Goal: Task Accomplishment & Management: Complete application form

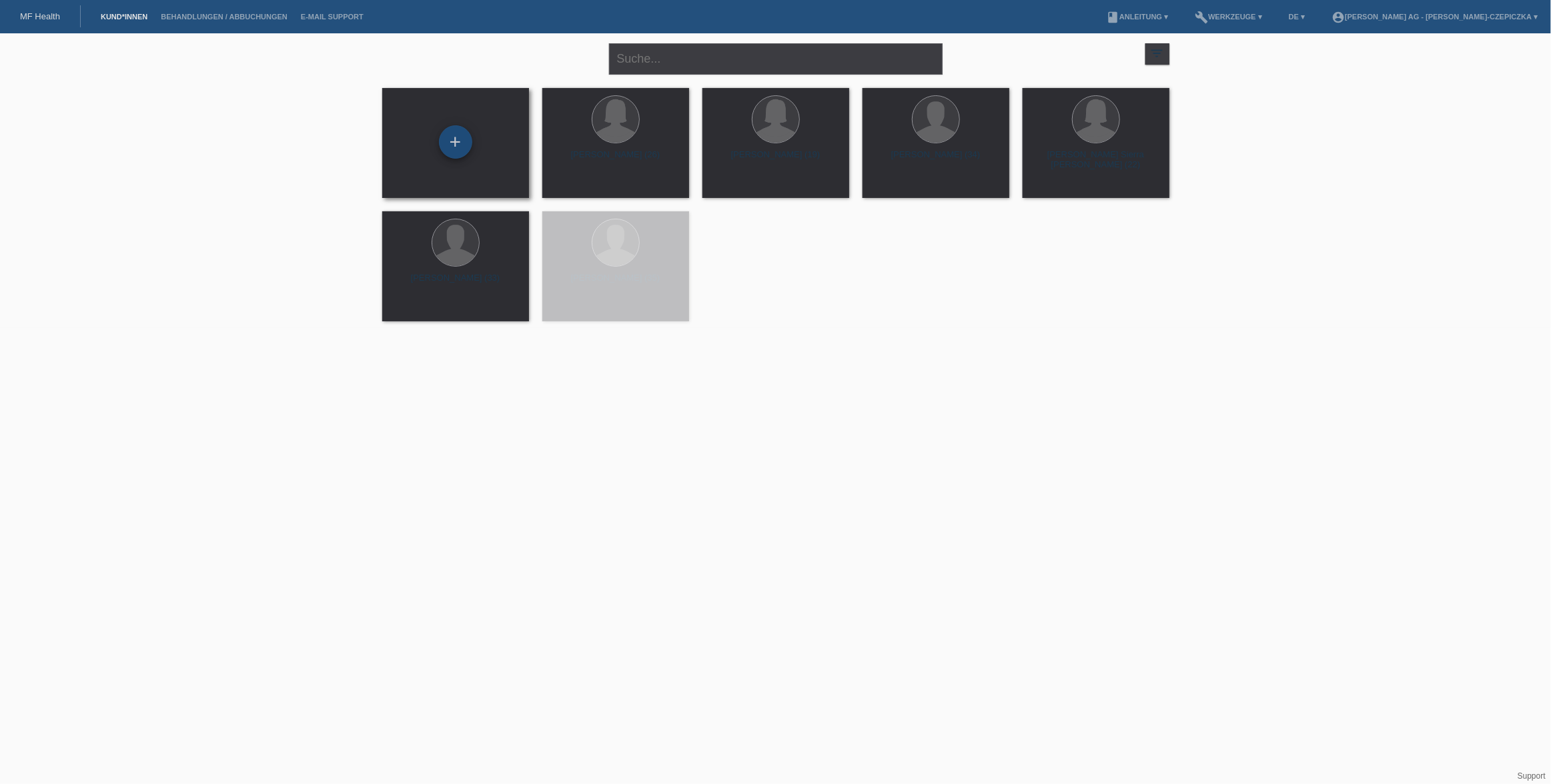
click at [458, 145] on div "+" at bounding box center [456, 142] width 33 height 33
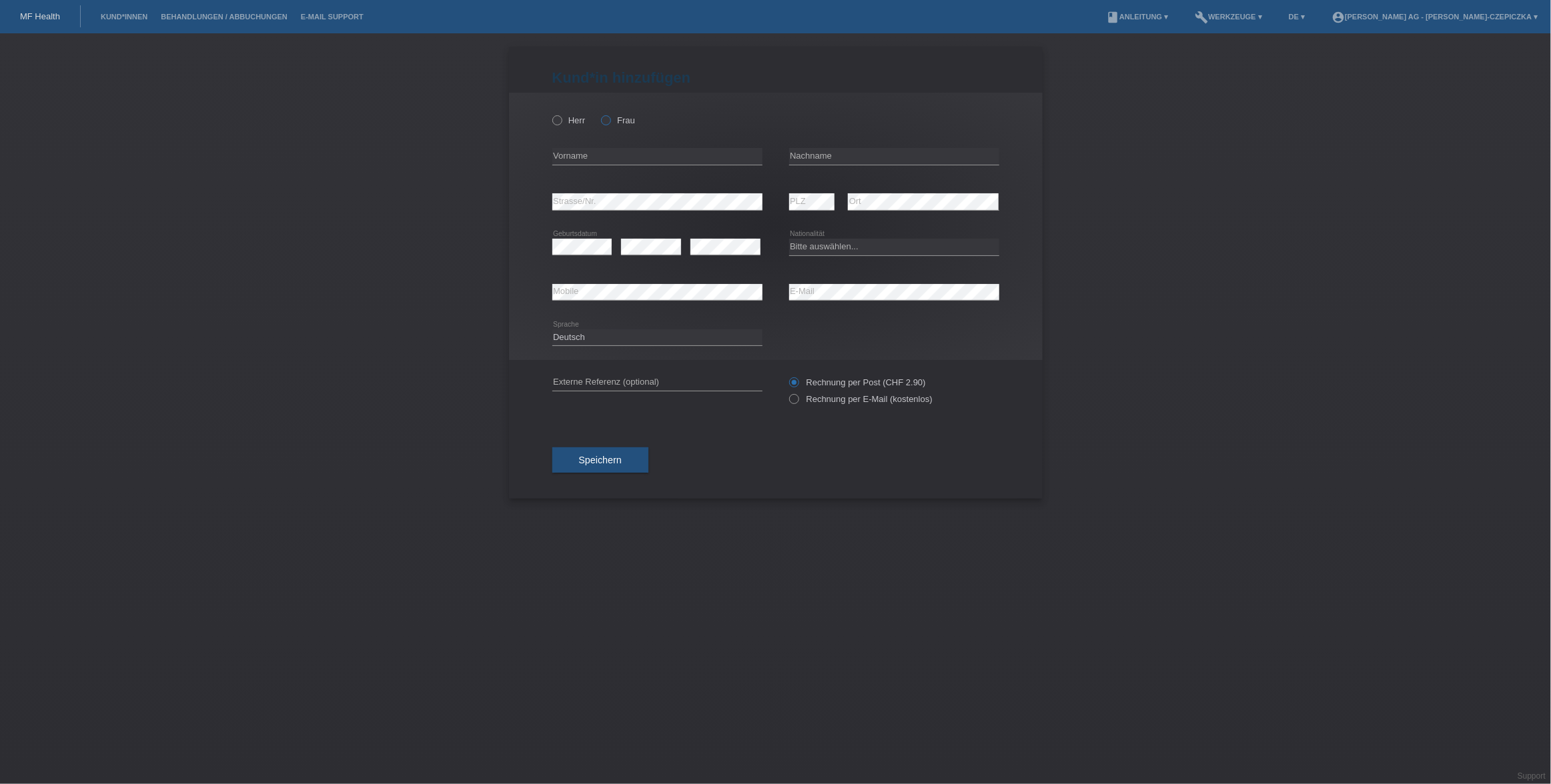
click at [610, 123] on label "Frau" at bounding box center [617, 120] width 34 height 10
click at [610, 123] on input "Frau" at bounding box center [605, 119] width 9 height 9
radio input "true"
click at [610, 153] on input "text" at bounding box center [656, 156] width 210 height 17
type input "[PERSON_NAME]"
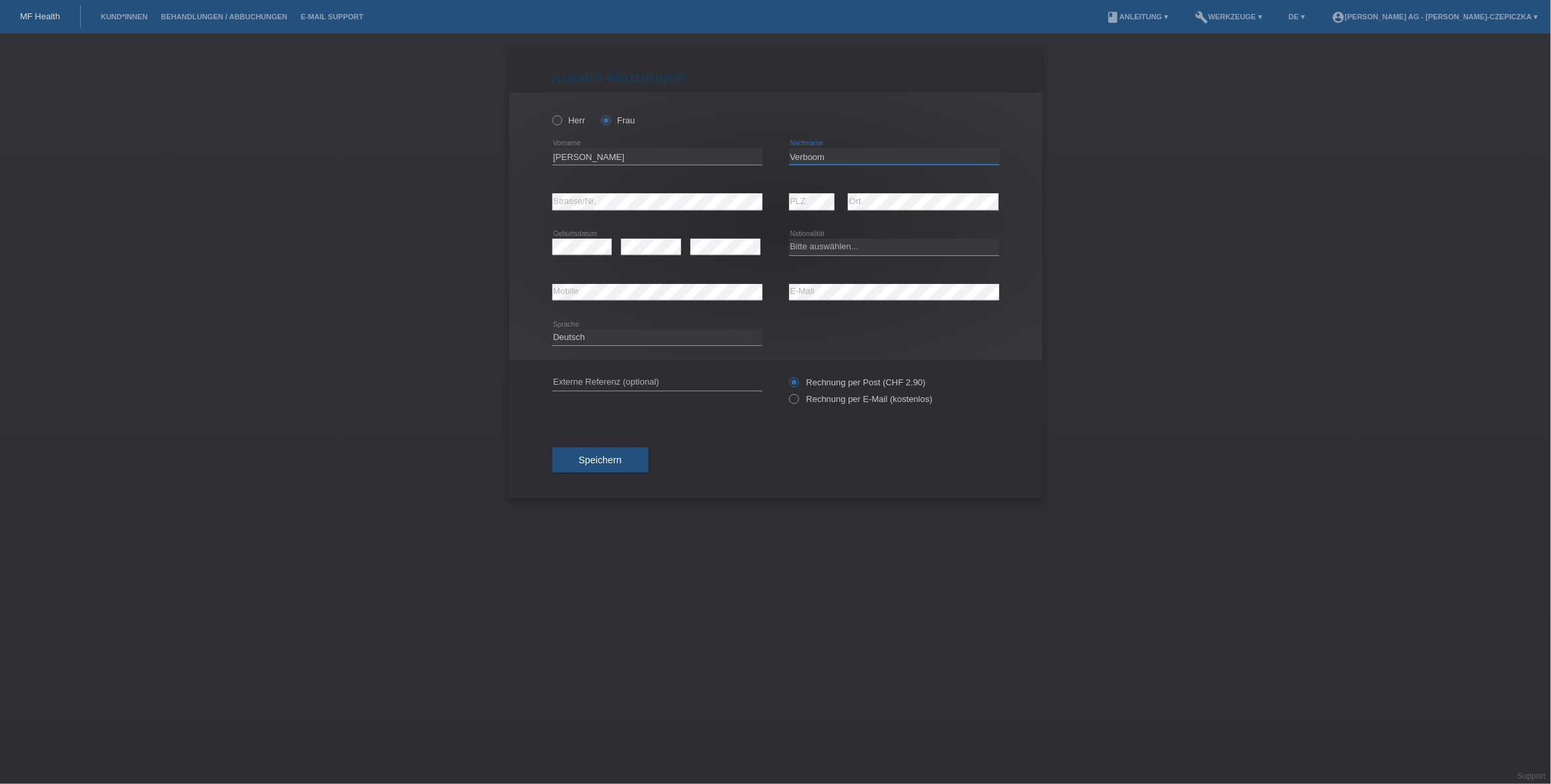
type input "Verboom"
click at [697, 381] on input "text" at bounding box center [656, 382] width 210 height 17
click at [746, 202] on div "error Strasse/Nr." at bounding box center [656, 202] width 210 height 18
click at [786, 392] on icon at bounding box center [786, 392] width 0 height 0
click at [796, 398] on input "Rechnung per E-Mail (kostenlos)" at bounding box center [793, 402] width 9 height 17
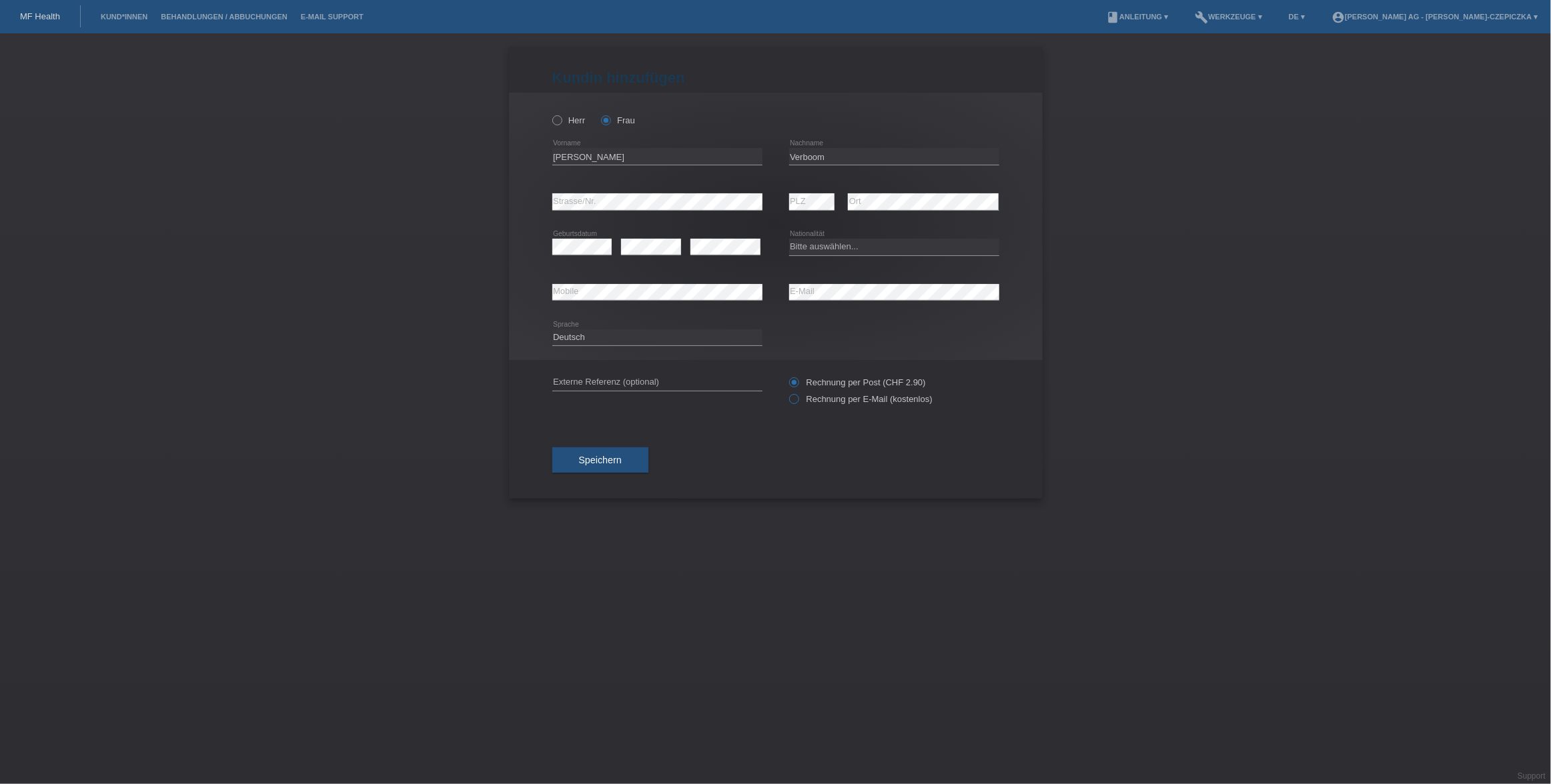
radio input "true"
click at [598, 457] on span "Speichern" at bounding box center [601, 459] width 43 height 11
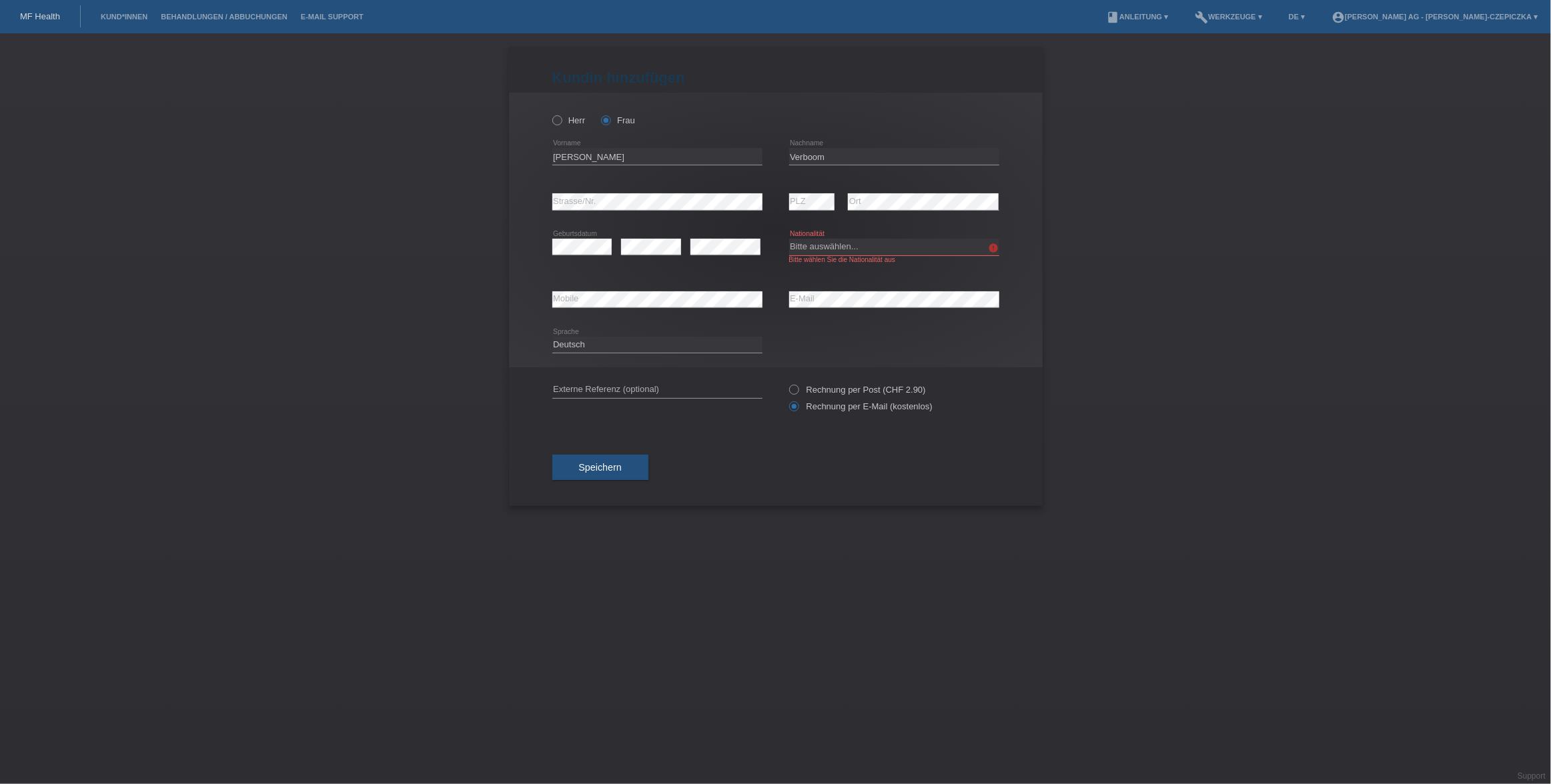
click at [883, 256] on div "Bitte wählen Sie die Nationalität aus" at bounding box center [894, 260] width 210 height 8
click at [877, 243] on select "Bitte auswählen... Schweiz Deutschland Liechtenstein Österreich ------------ Af…" at bounding box center [894, 247] width 210 height 16
select select "CH"
click at [789, 239] on select "Bitte auswählen... Schweiz Deutschland Liechtenstein Österreich ------------ Af…" at bounding box center [894, 247] width 210 height 16
click at [613, 469] on span "Speichern" at bounding box center [601, 467] width 43 height 11
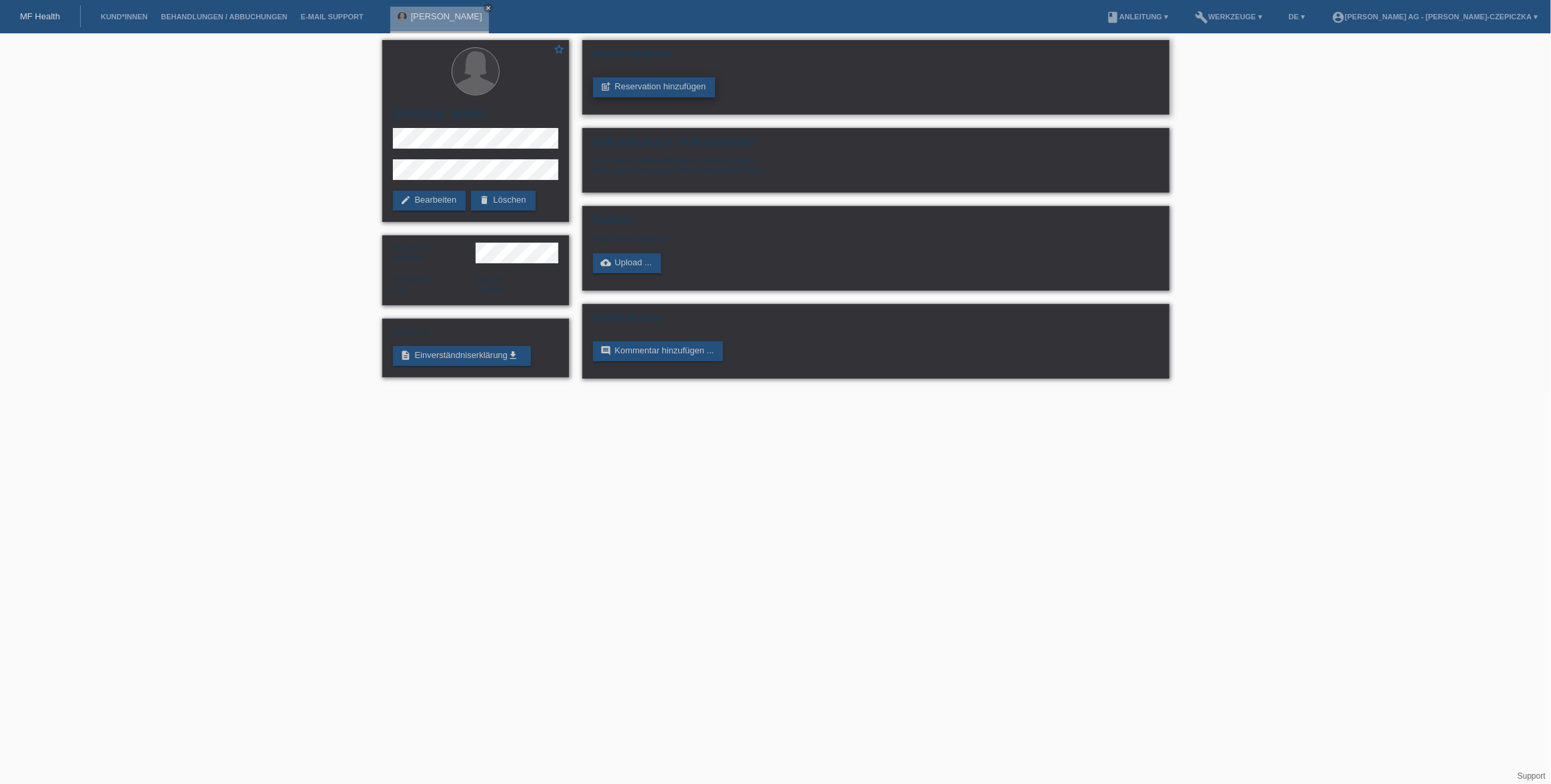
click at [683, 86] on link "post_add Reservation hinzufügen" at bounding box center [655, 87] width 123 height 20
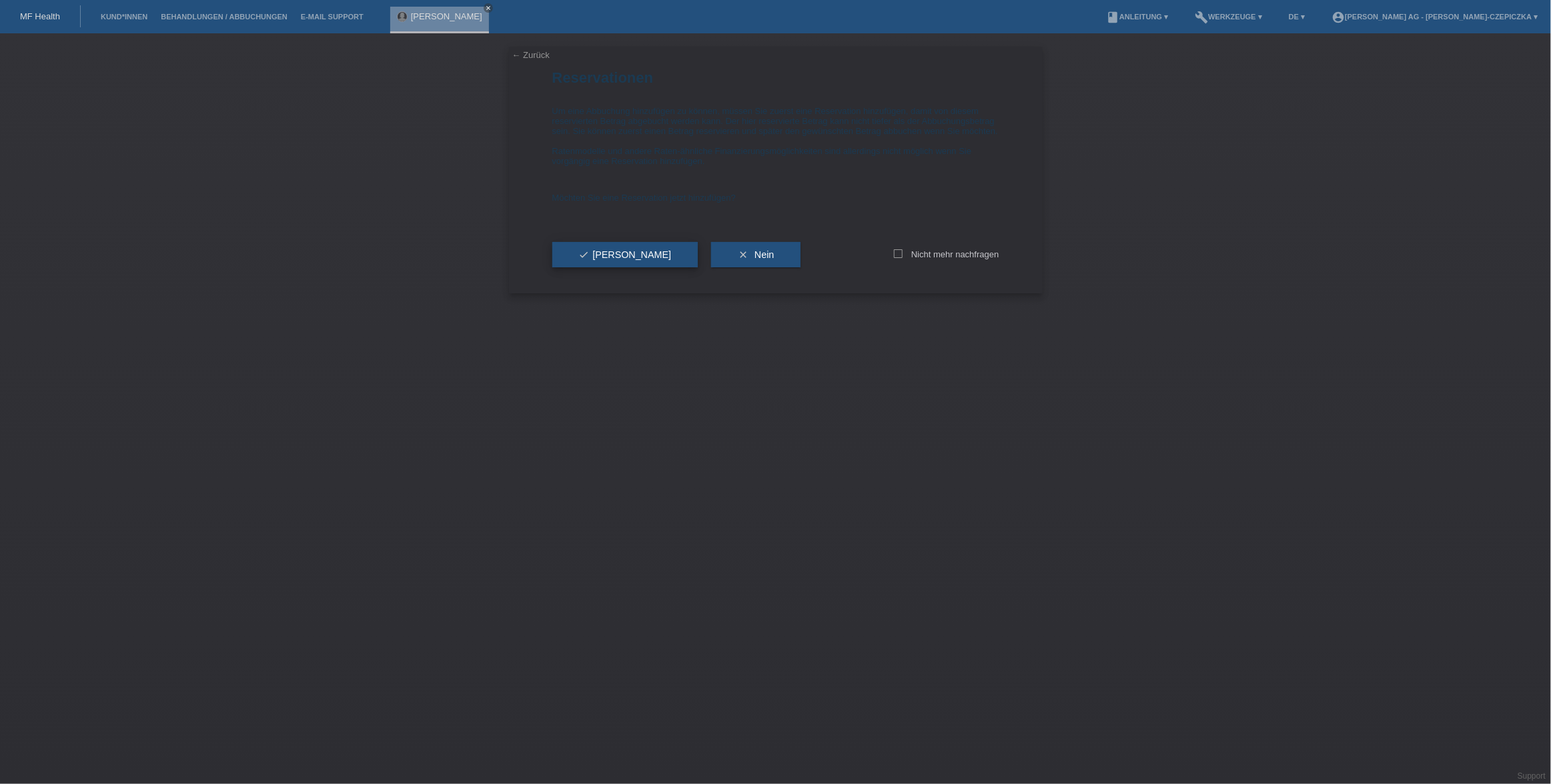
click at [597, 267] on button "check Ja" at bounding box center [625, 255] width 146 height 25
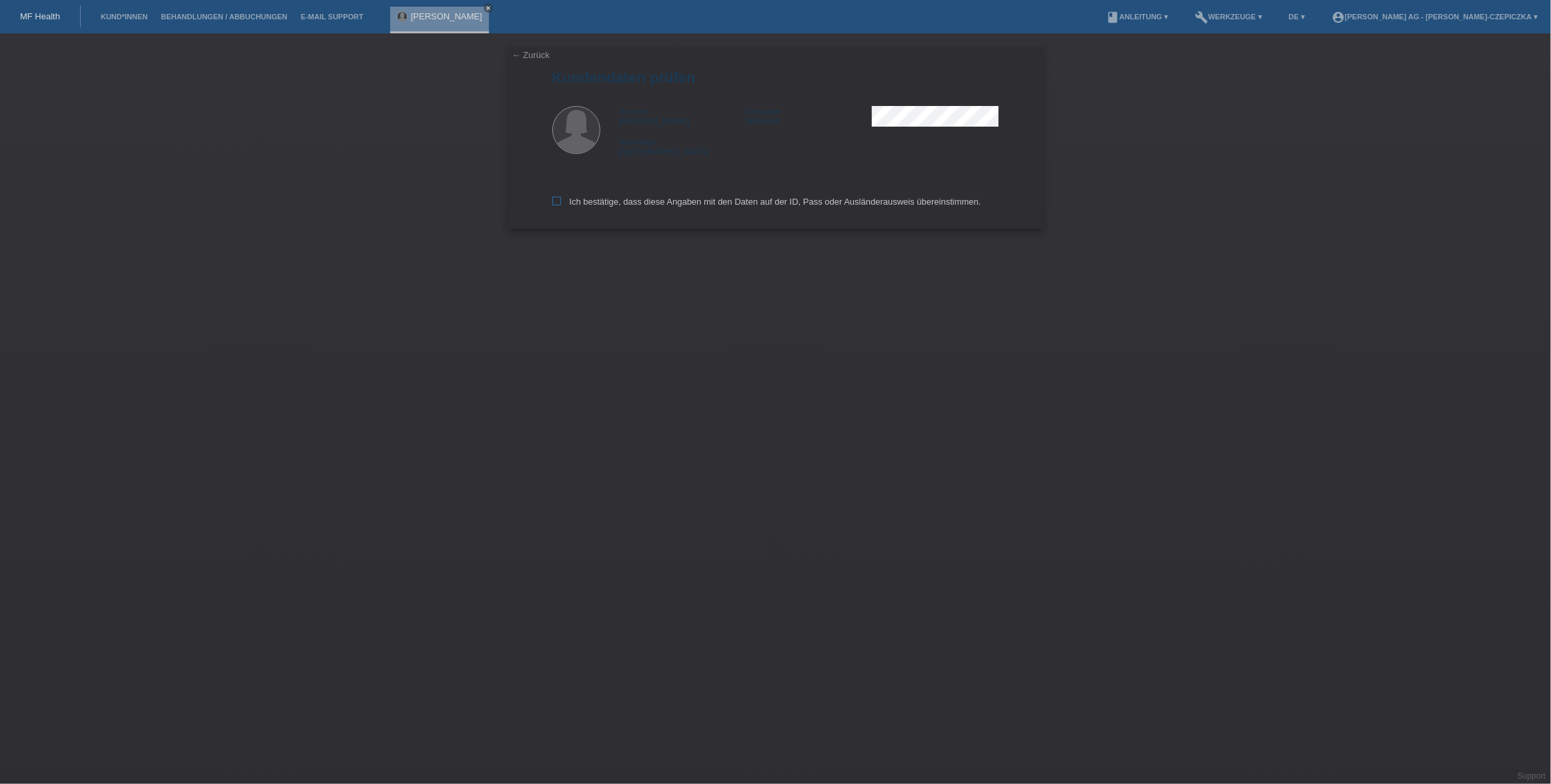
click at [556, 202] on icon at bounding box center [556, 201] width 9 height 9
click at [556, 202] on input "Ich bestätige, dass diese Angaben mit den Daten auf der ID, Pass oder Ausländer…" at bounding box center [556, 201] width 9 height 9
checkbox input "true"
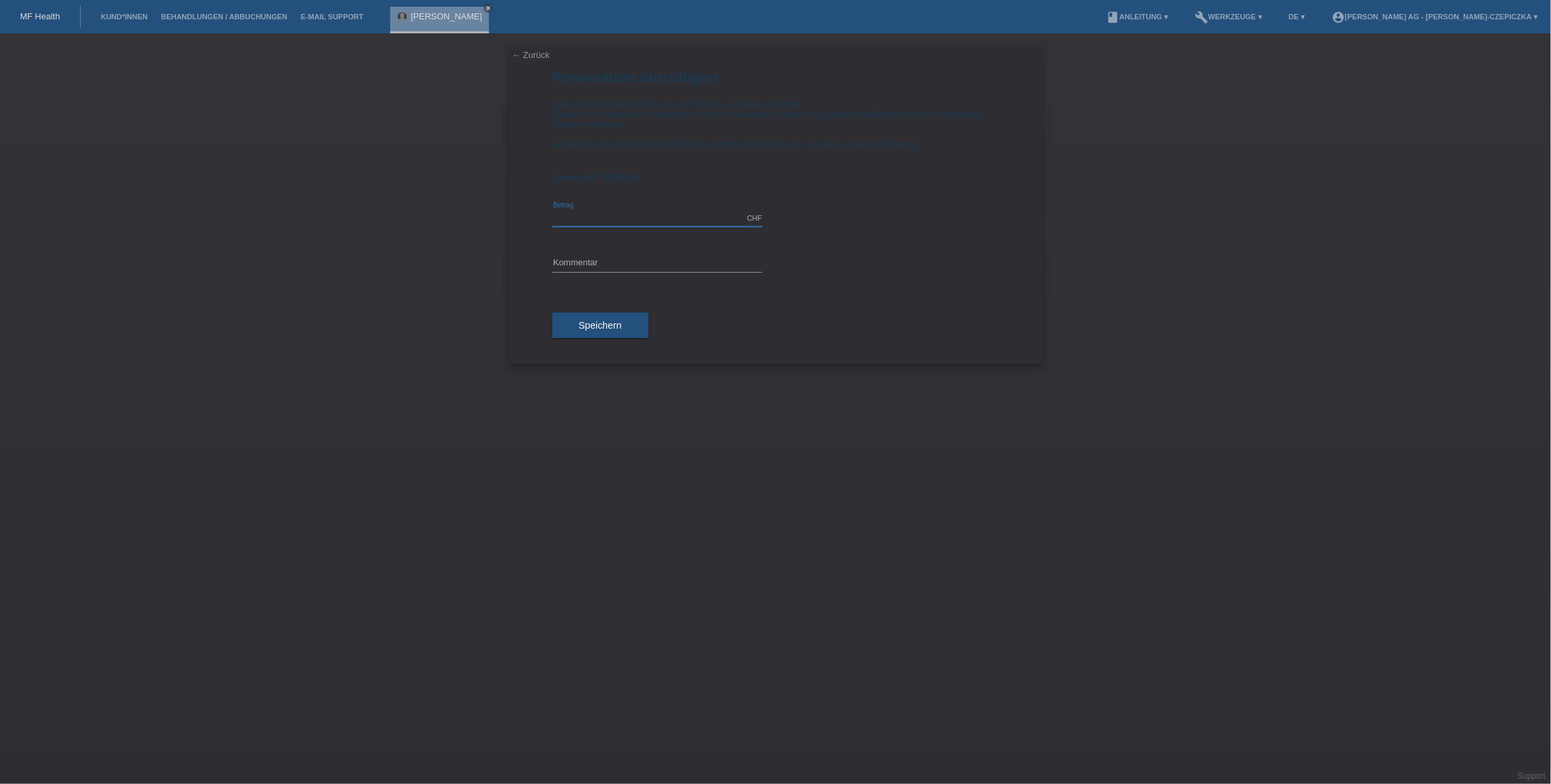
click at [681, 219] on input "text" at bounding box center [656, 217] width 210 height 17
type input "12000.00"
click at [623, 334] on button "Speichern" at bounding box center [600, 326] width 96 height 25
click at [632, 265] on input "text" at bounding box center [656, 263] width 210 height 17
type input "[PERSON_NAME] OP"
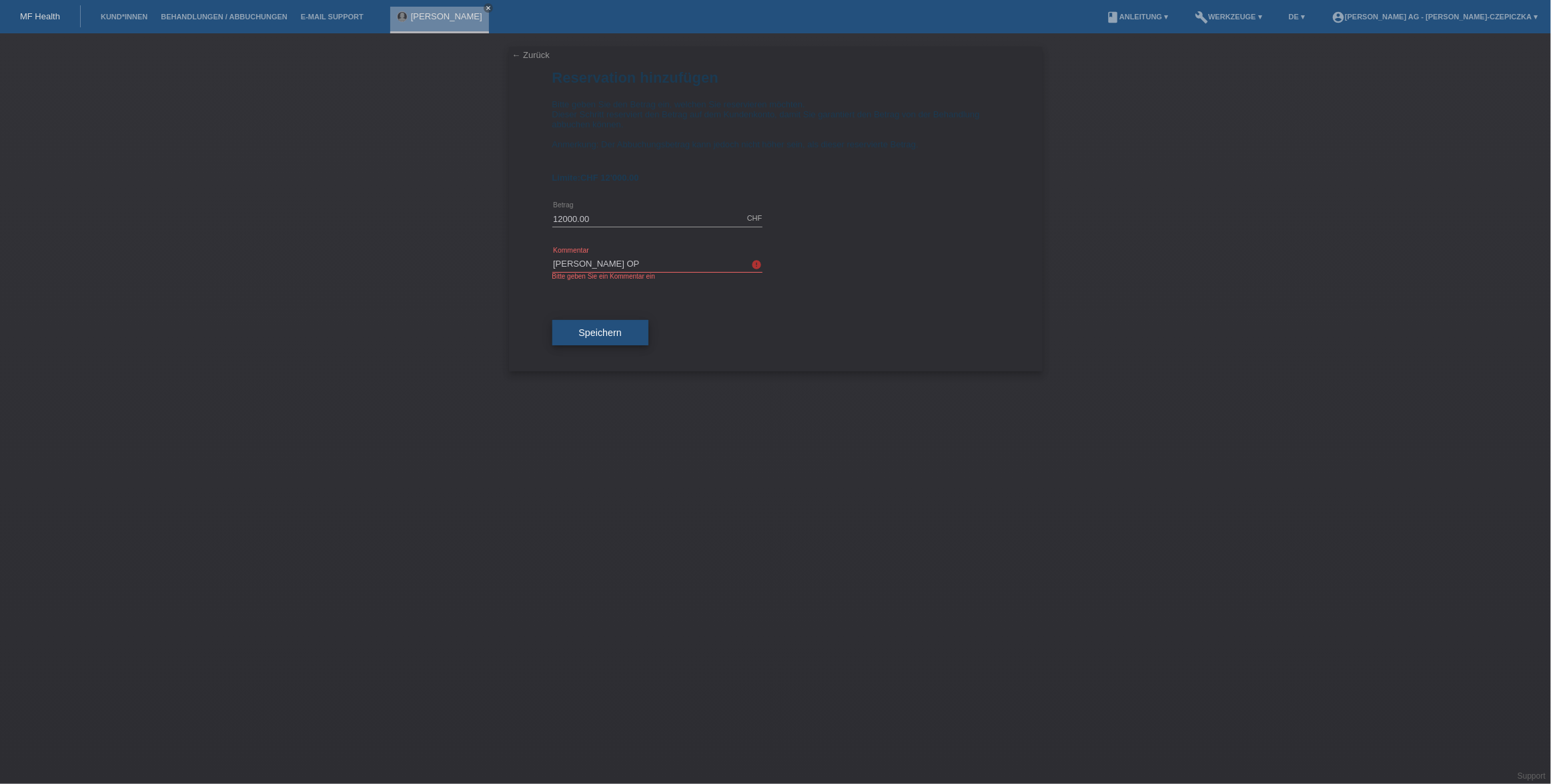
click at [613, 334] on span "Speichern" at bounding box center [601, 333] width 43 height 11
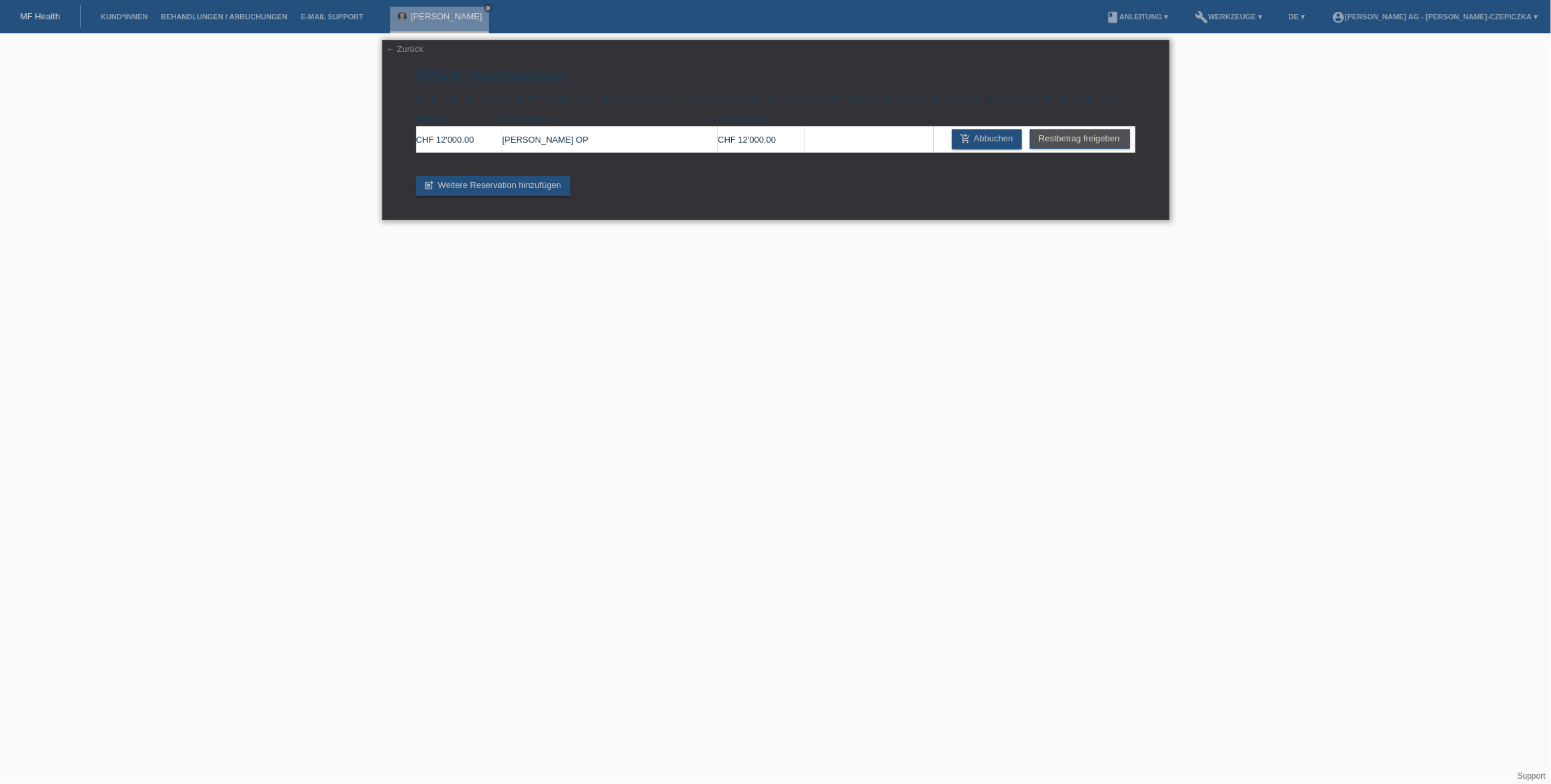
click at [397, 49] on link "← Zurück" at bounding box center [405, 49] width 37 height 10
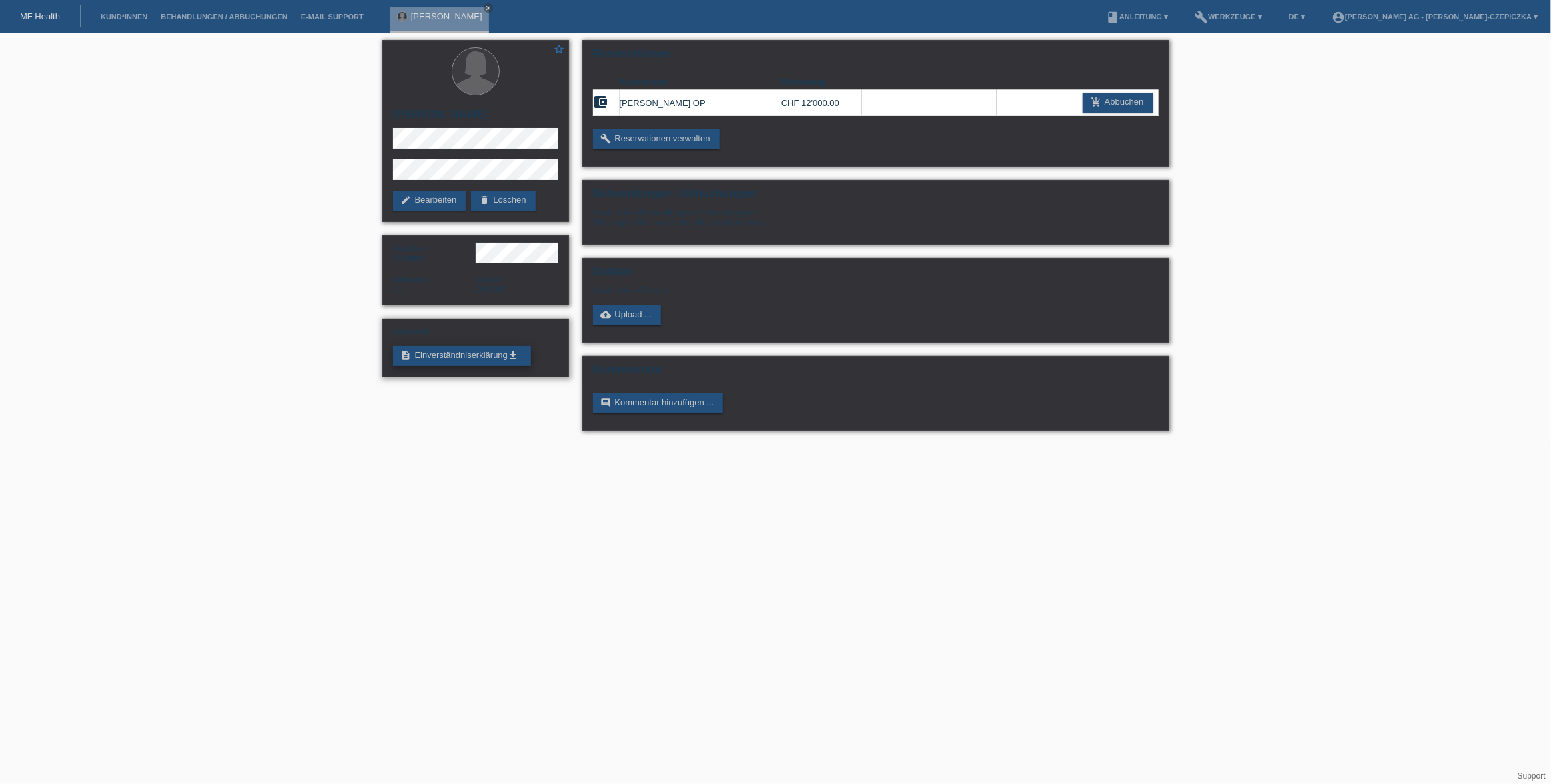
click at [454, 353] on link "description Einverständniserklärung get_app" at bounding box center [462, 356] width 139 height 20
